Goal: Task Accomplishment & Management: Use online tool/utility

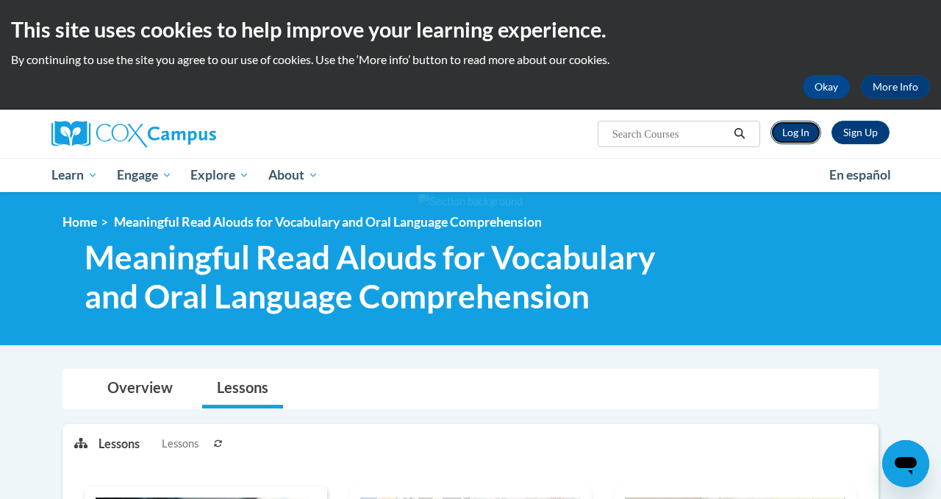
click at [784, 133] on link "Log In" at bounding box center [796, 133] width 51 height 24
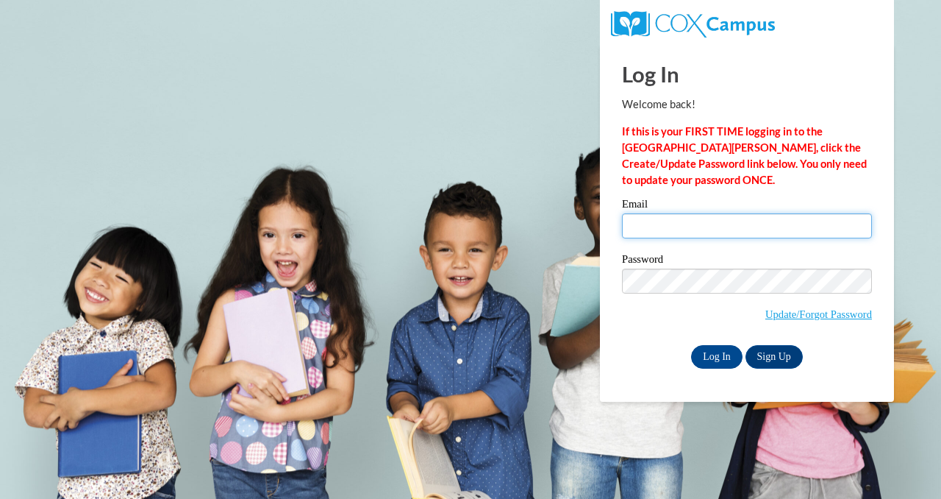
click at [704, 229] on input "Email" at bounding box center [747, 225] width 250 height 25
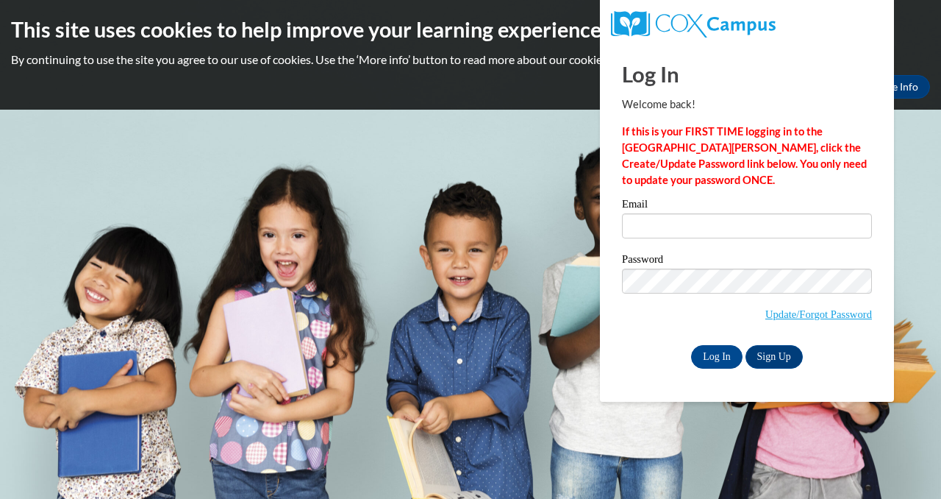
click at [749, 263] on label "Password" at bounding box center [747, 261] width 250 height 15
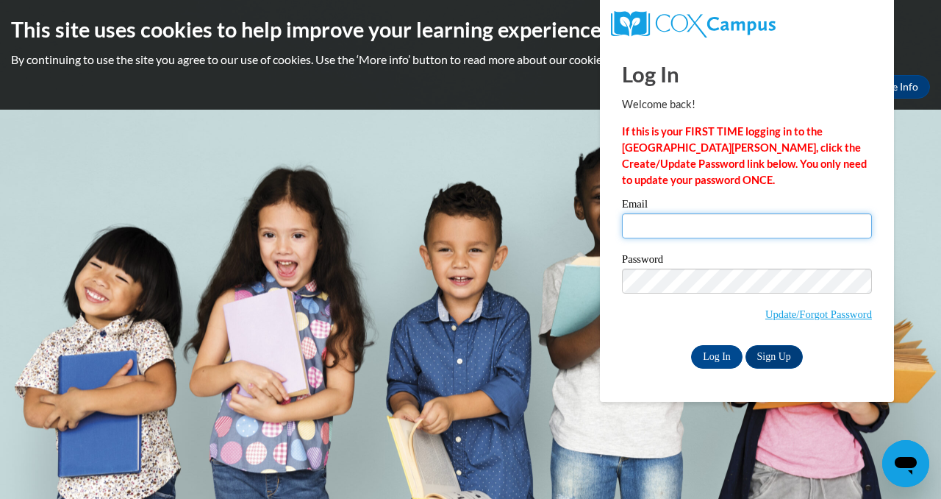
click at [651, 233] on input "Email" at bounding box center [747, 225] width 250 height 25
type input "lisahall@hssdschools.org"
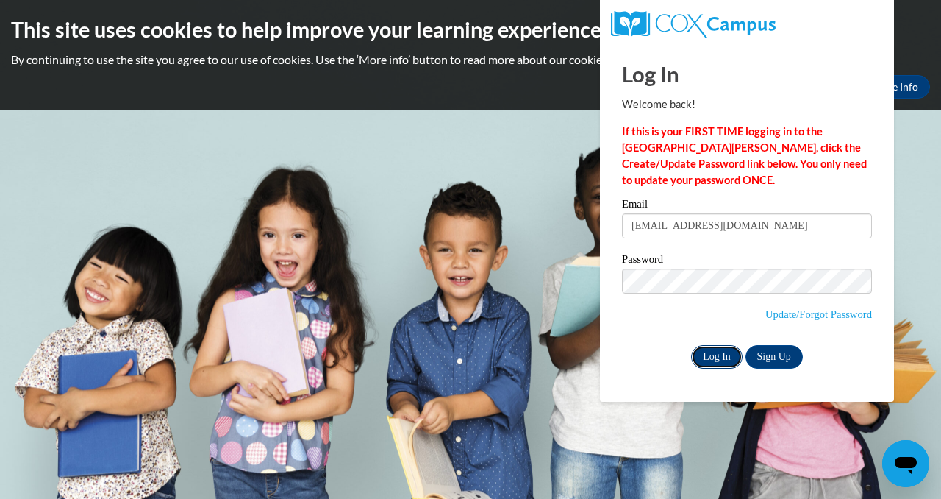
click at [711, 352] on input "Log In" at bounding box center [716, 357] width 51 height 24
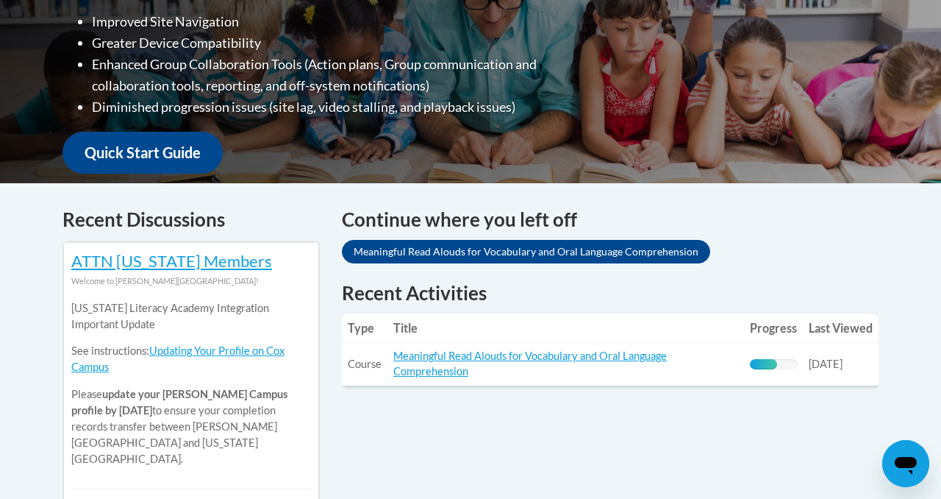
scroll to position [553, 0]
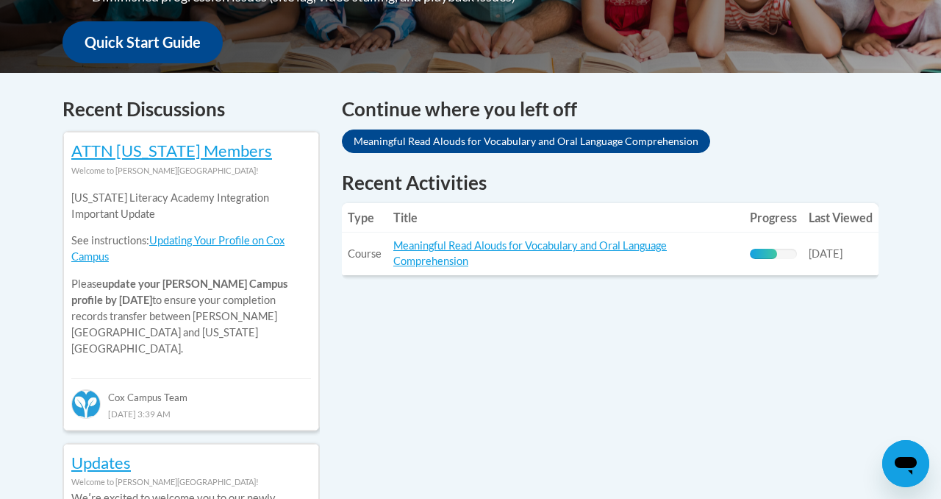
click at [420, 254] on td "Title: Meaningful Read Alouds for Vocabulary and Oral Language Comprehension" at bounding box center [566, 253] width 357 height 43
click at [507, 245] on link "Meaningful Read Alouds for Vocabulary and Oral Language Comprehension" at bounding box center [530, 253] width 274 height 28
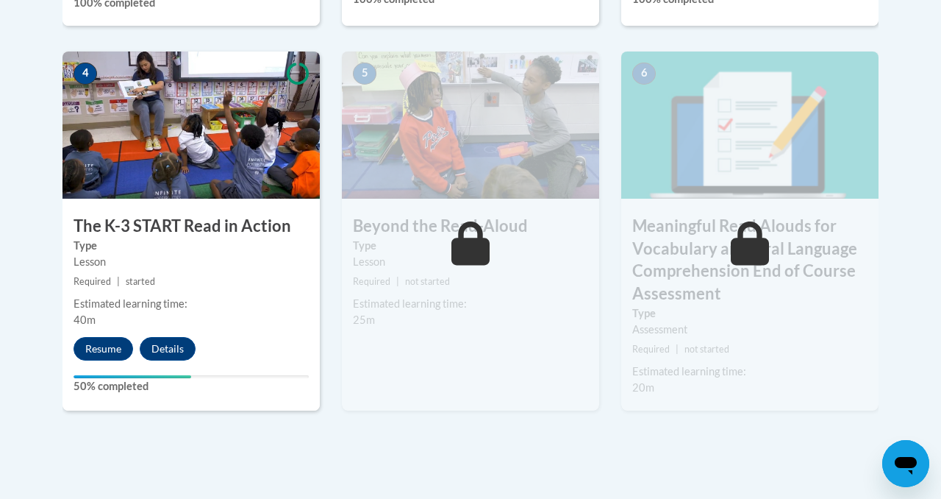
scroll to position [888, 0]
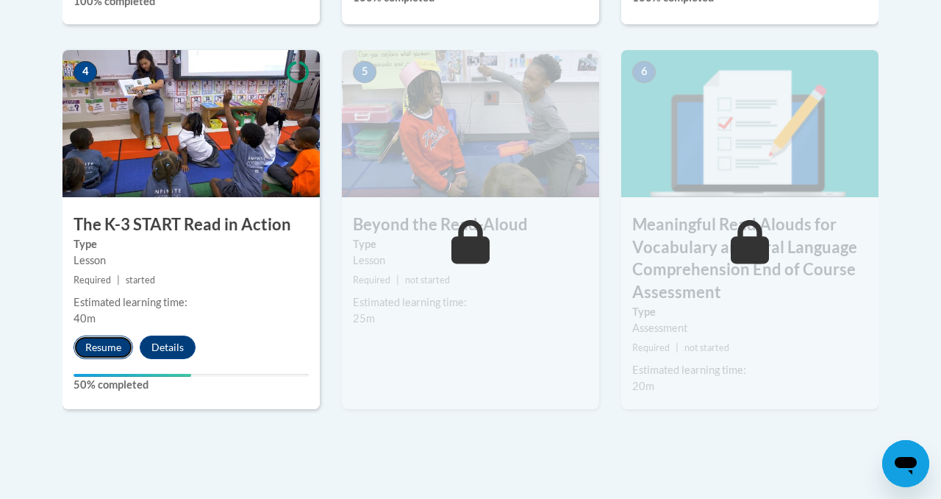
click at [105, 344] on button "Resume" at bounding box center [104, 347] width 60 height 24
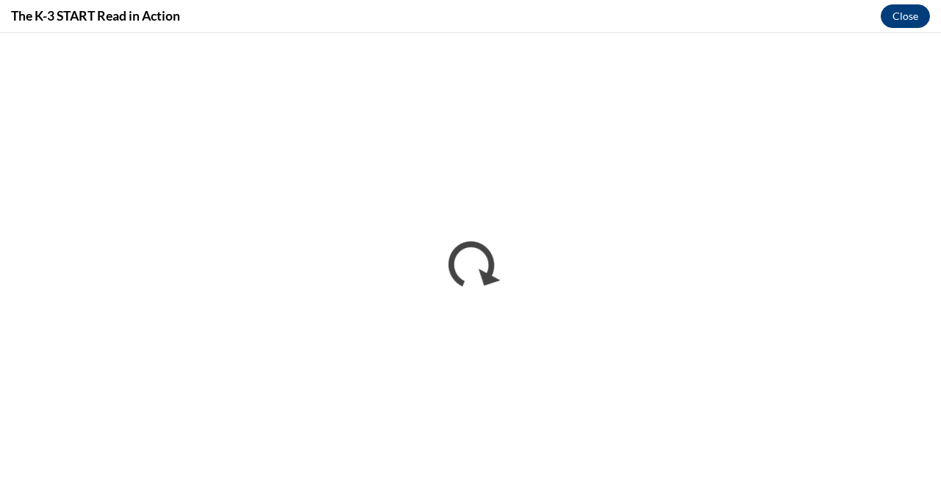
scroll to position [0, 0]
